Goal: Download file/media

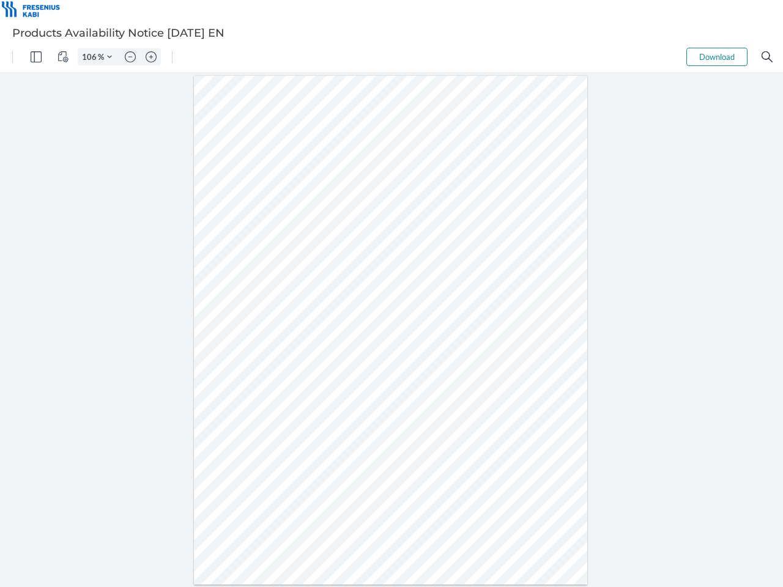
click at [36, 57] on img "Panel" at bounding box center [36, 56] width 11 height 11
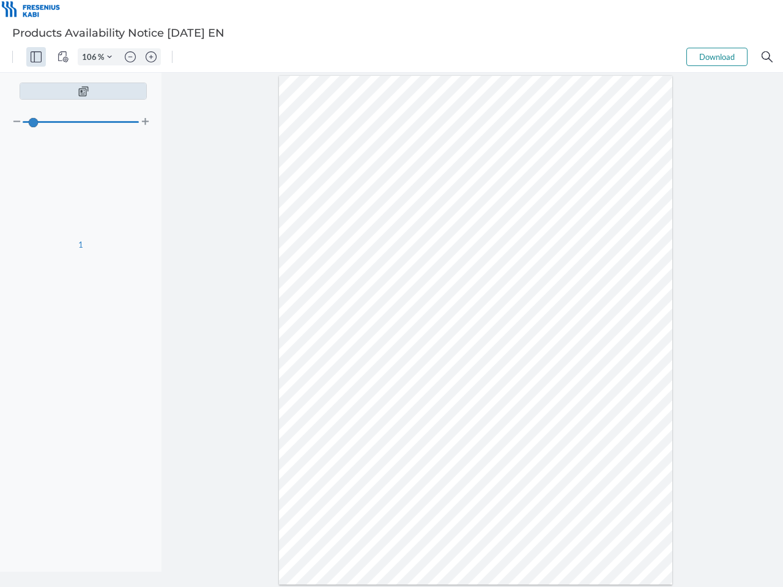
click at [63, 57] on img "View Controls" at bounding box center [63, 56] width 11 height 11
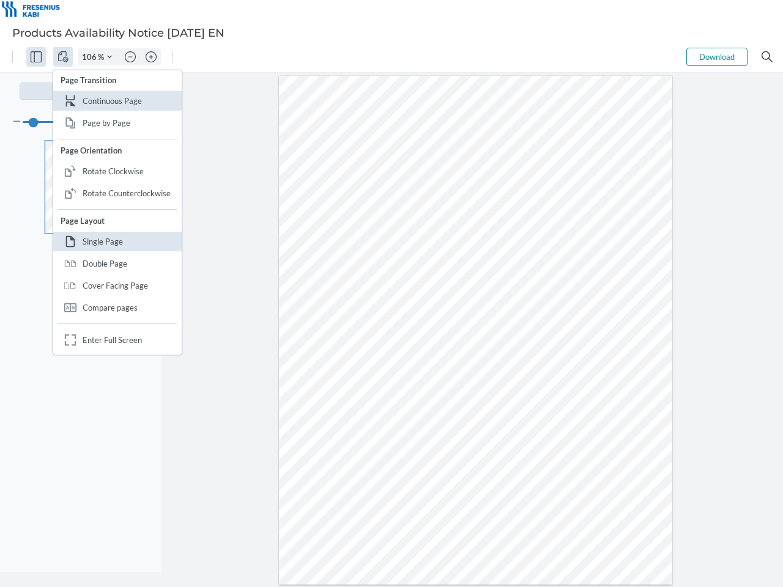
click at [91, 57] on input "106" at bounding box center [88, 56] width 20 height 11
click at [110, 57] on img "Zoom Controls" at bounding box center [109, 56] width 5 height 5
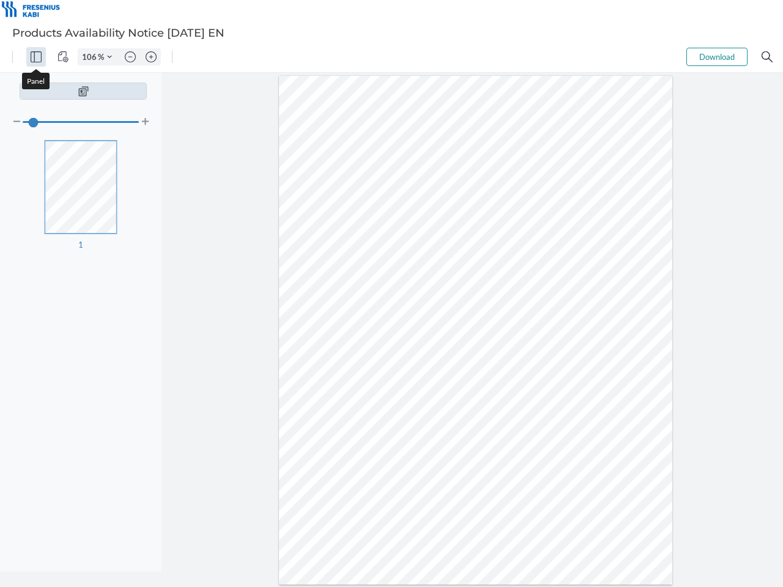
click at [130, 57] on img "Zoom out" at bounding box center [130, 56] width 11 height 11
click at [151, 57] on img "Zoom in" at bounding box center [151, 56] width 11 height 11
type input "106"
click at [717, 57] on button "Download" at bounding box center [717, 57] width 61 height 18
click at [767, 57] on img "Search" at bounding box center [767, 56] width 11 height 11
